Goal: Information Seeking & Learning: Learn about a topic

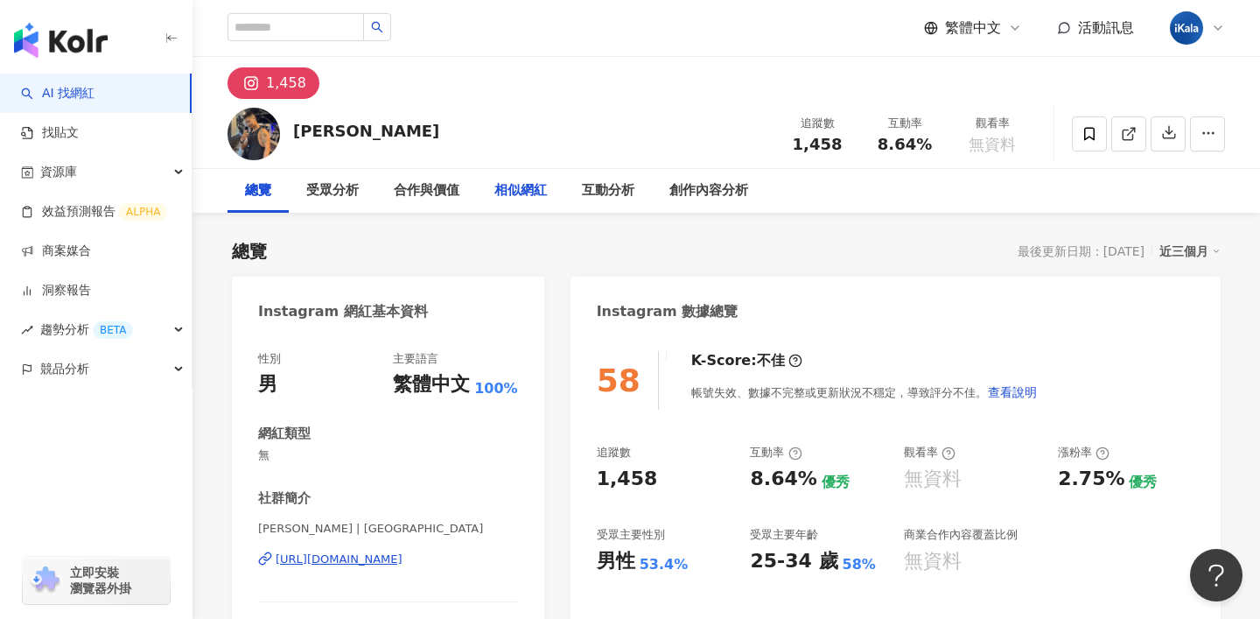
click at [502, 193] on div "相似網紅" at bounding box center [521, 190] width 53 height 21
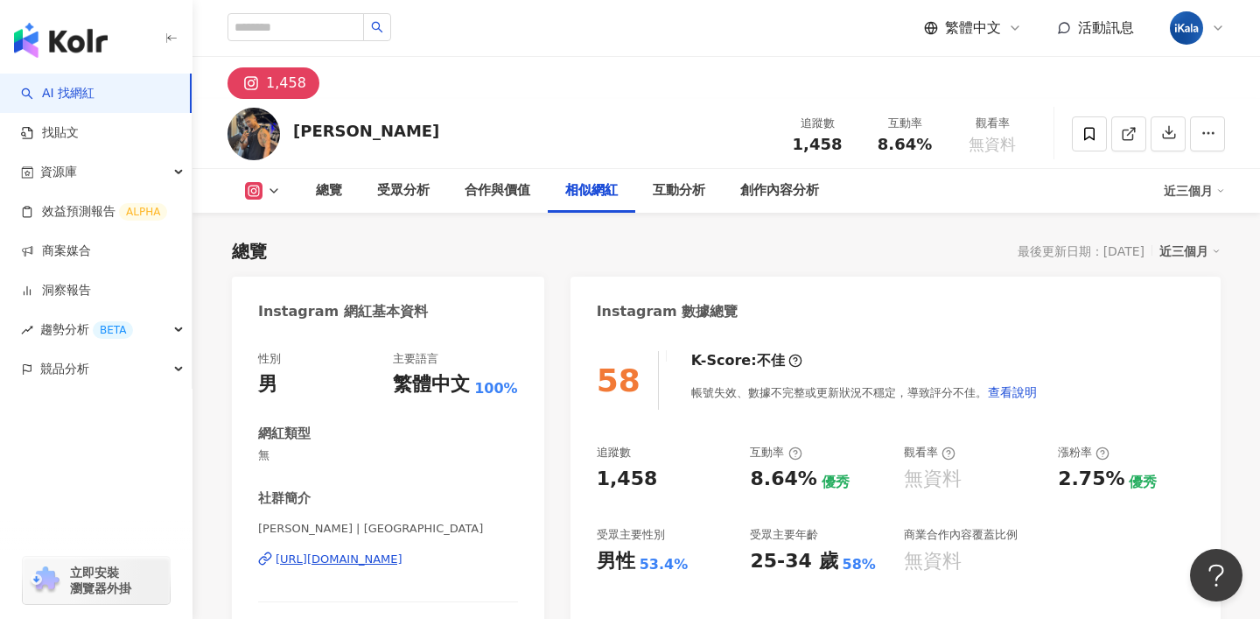
scroll to position [2808, 0]
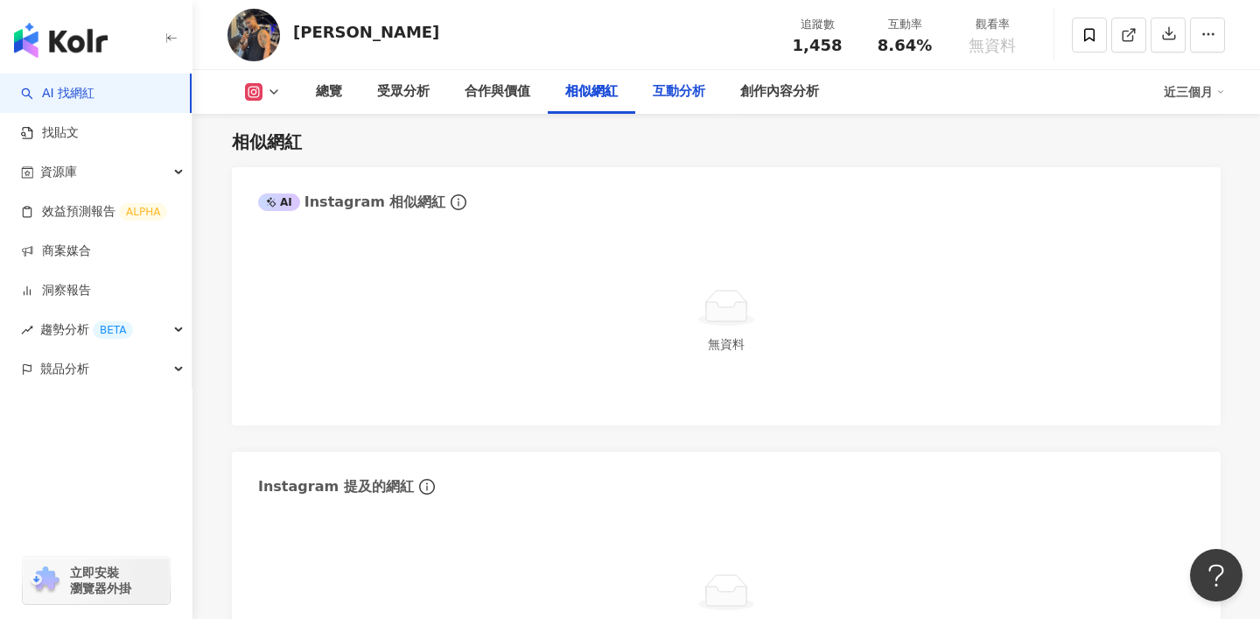
click at [674, 100] on div "互動分析" at bounding box center [679, 91] width 53 height 21
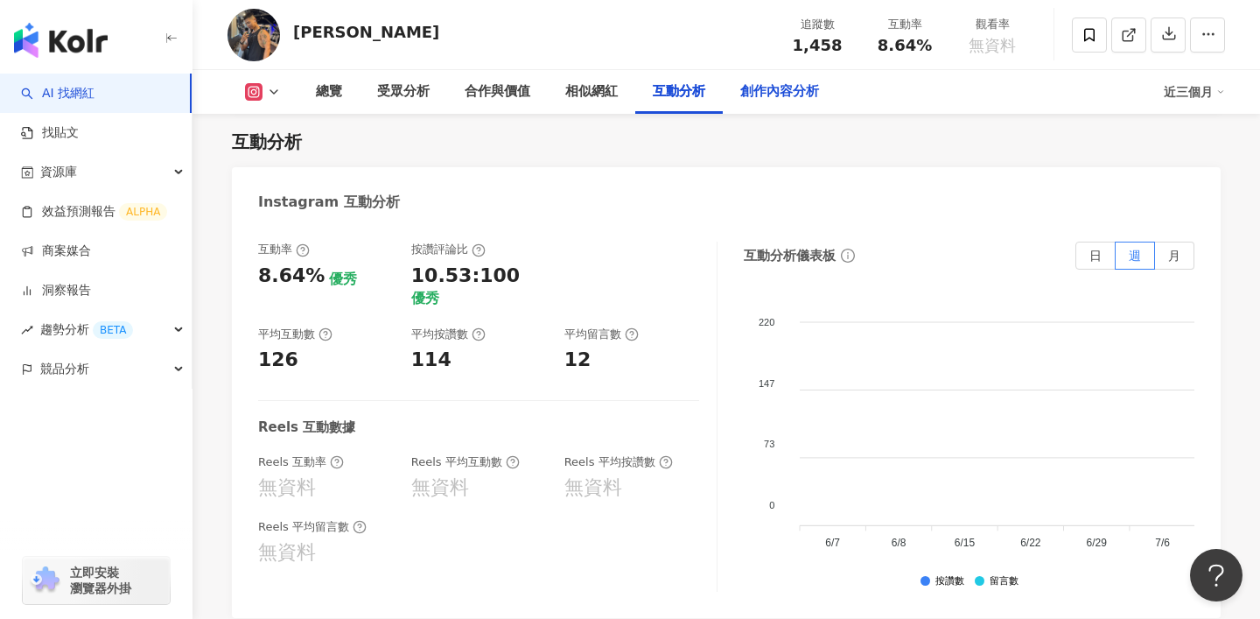
click at [773, 87] on div "創作內容分析" at bounding box center [780, 91] width 79 height 21
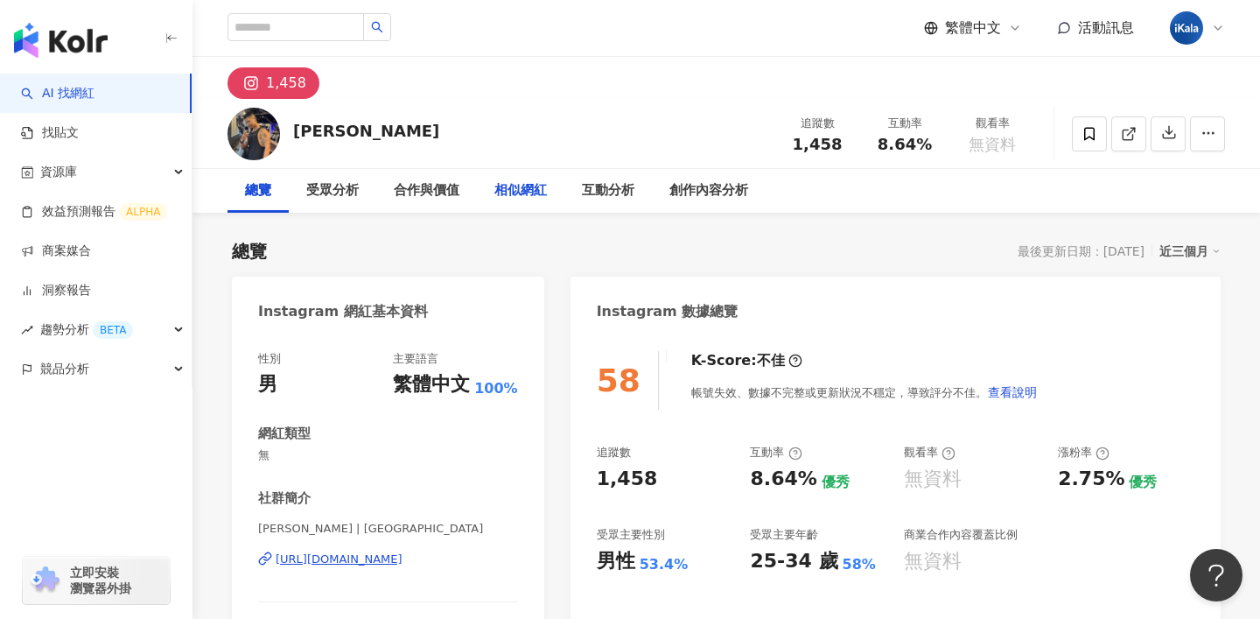
click at [543, 205] on div "相似網紅" at bounding box center [521, 191] width 88 height 44
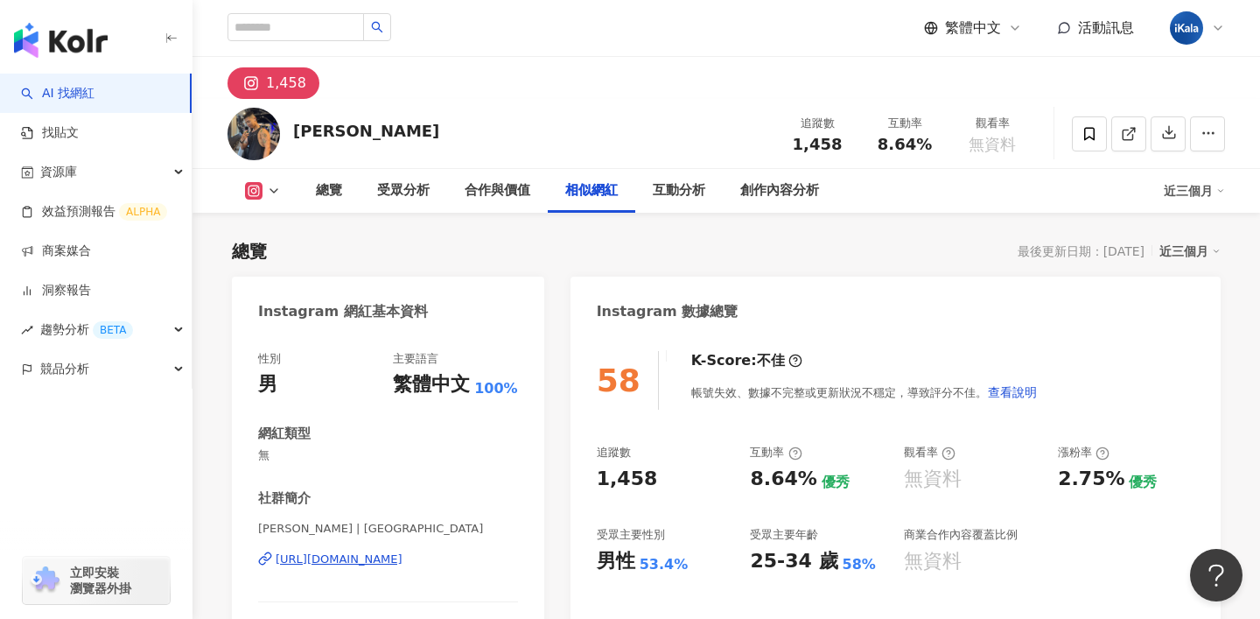
scroll to position [2808, 0]
